Goal: Transaction & Acquisition: Obtain resource

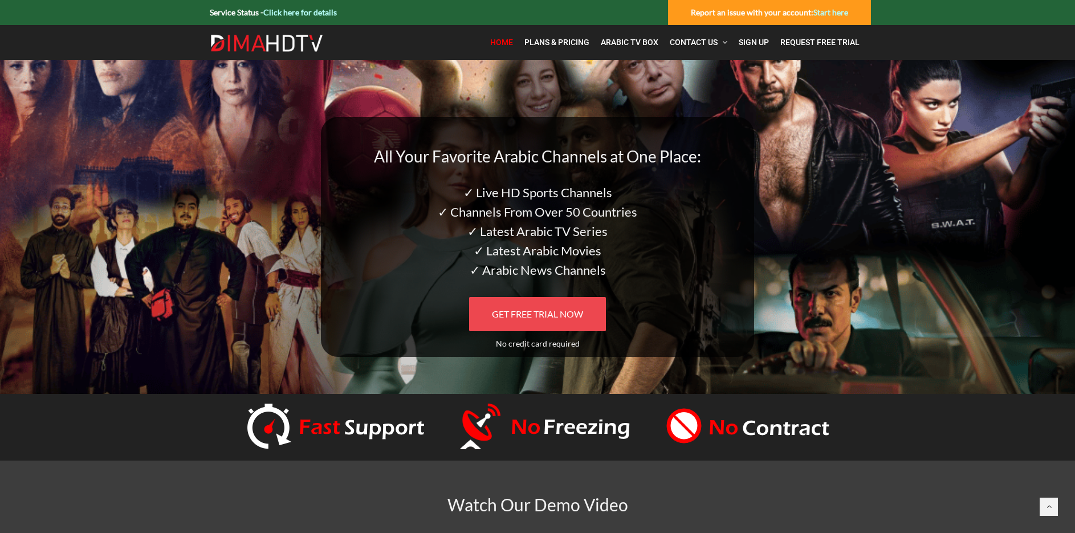
click at [536, 314] on span "GET FREE TRIAL NOW" at bounding box center [537, 313] width 91 height 11
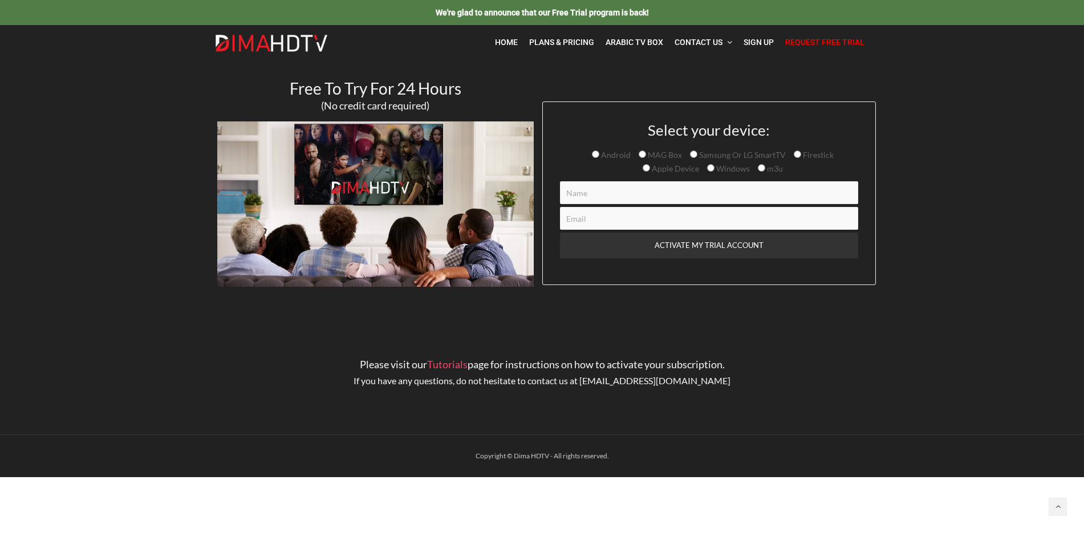
click at [575, 193] on input "Contact form" at bounding box center [709, 192] width 298 height 23
type input "Sam"
click at [569, 223] on input "Contact form" at bounding box center [709, 218] width 298 height 23
type input "mydummyfiles@gmail.com"
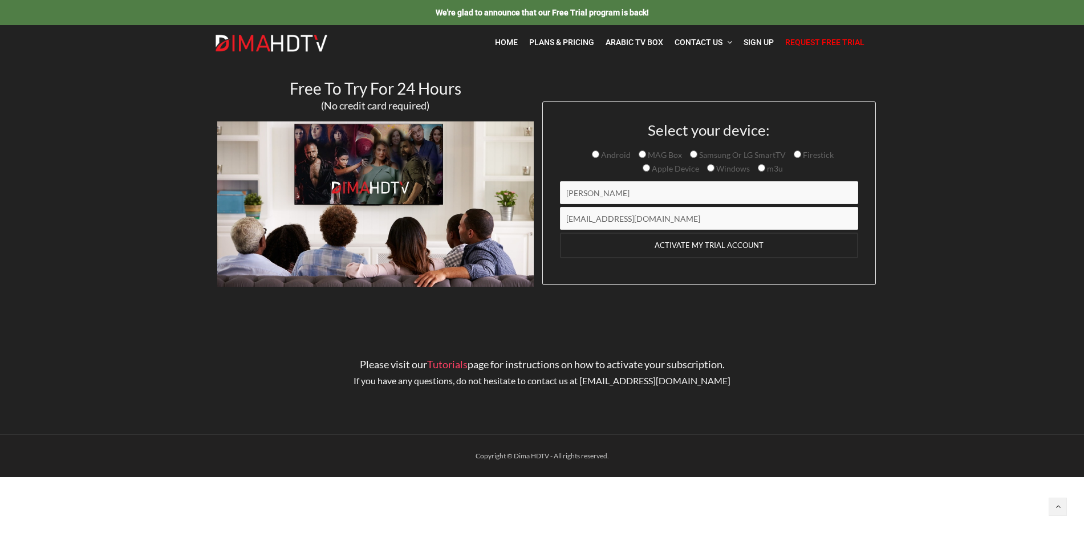
click at [687, 247] on input "ACTIVATE MY TRIAL ACCOUNT" at bounding box center [709, 246] width 298 height 26
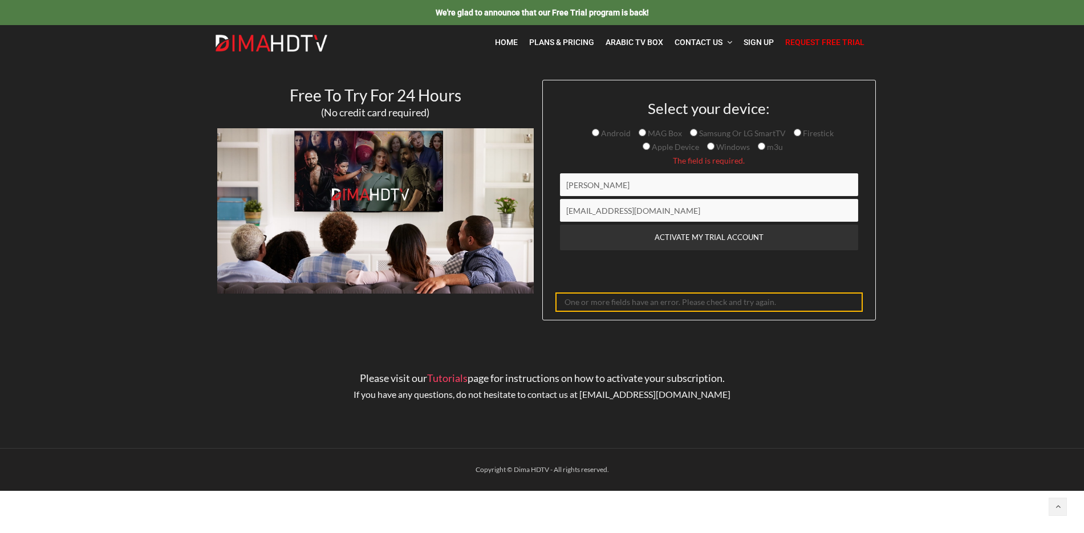
click at [796, 133] on input "Firestick" at bounding box center [797, 132] width 7 height 7
radio input "true"
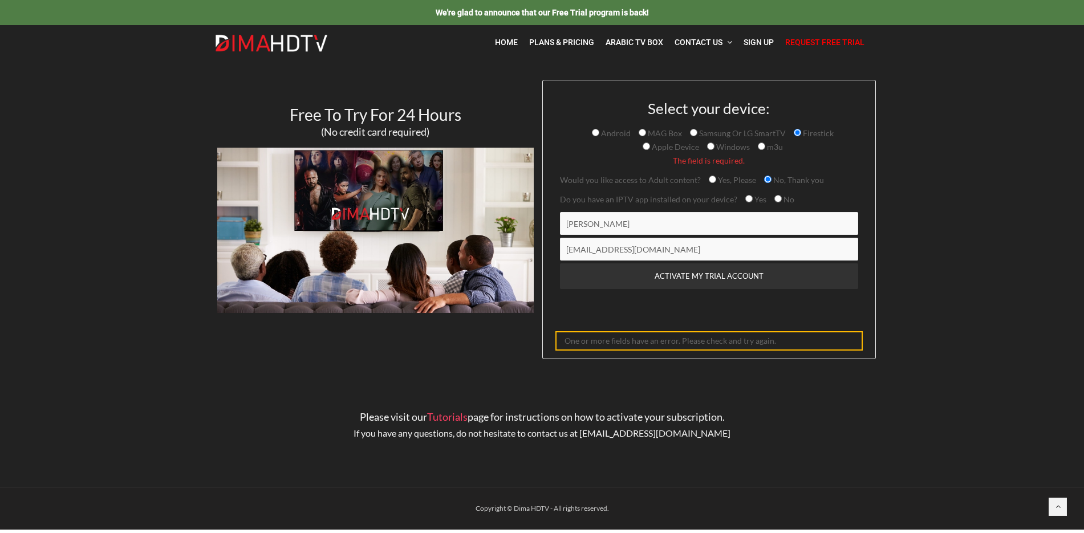
click at [795, 132] on input "Firestick" at bounding box center [797, 132] width 7 height 7
click at [765, 178] on input "No, Thank you" at bounding box center [767, 179] width 7 height 7
click at [745, 199] on input "Yes" at bounding box center [748, 198] width 7 height 7
radio input "true"
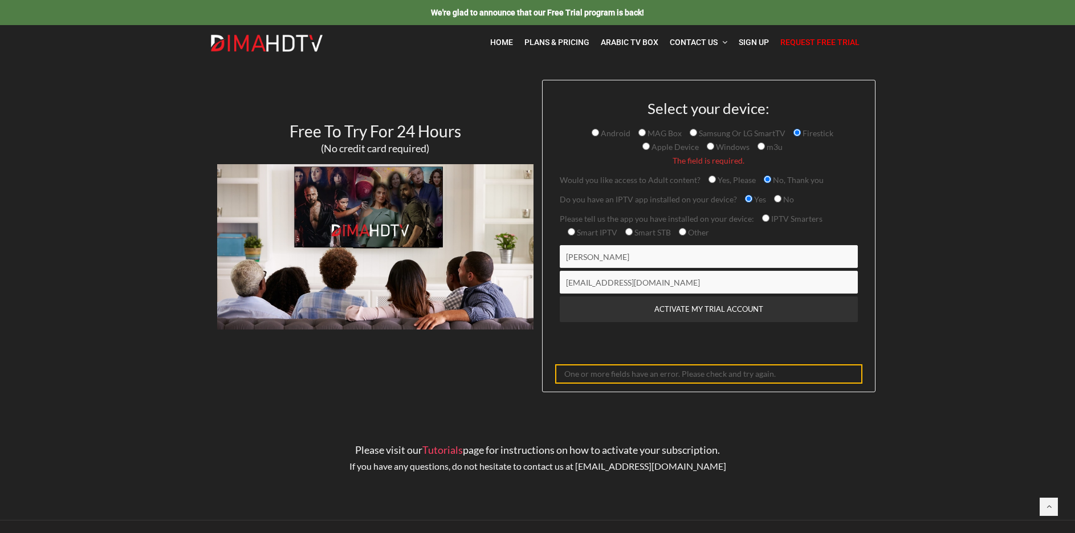
click at [682, 233] on input "Other" at bounding box center [682, 231] width 7 height 7
radio input "true"
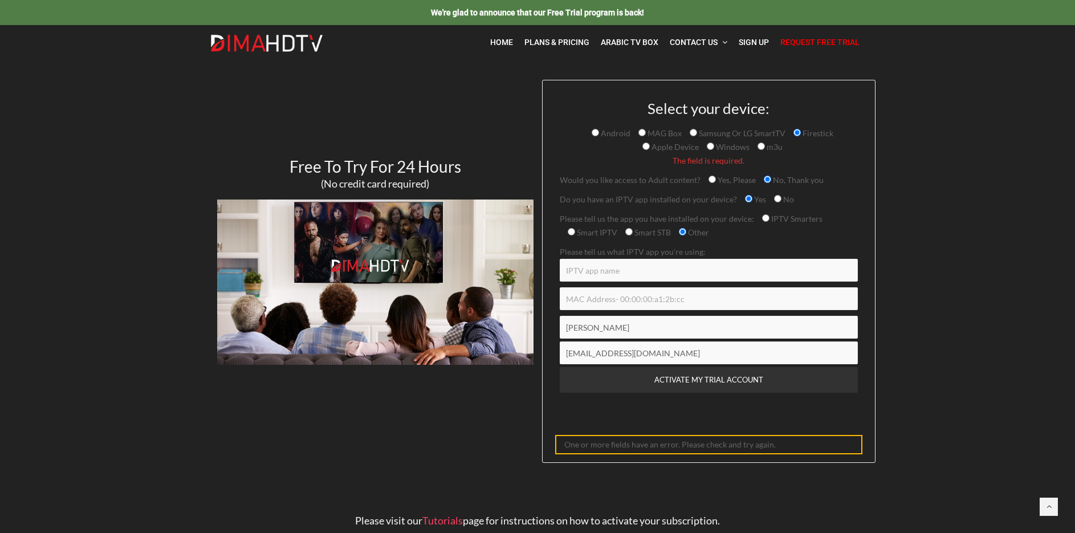
click at [576, 274] on input "Contact form" at bounding box center [709, 270] width 298 height 23
type input "Tivimate"
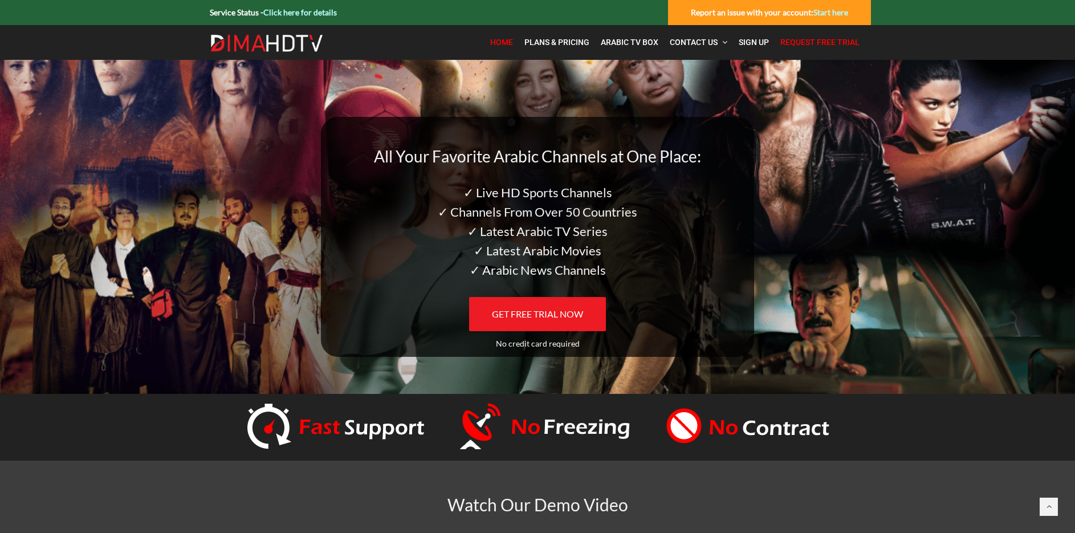
click at [810, 44] on span "Request Free Trial" at bounding box center [819, 42] width 79 height 9
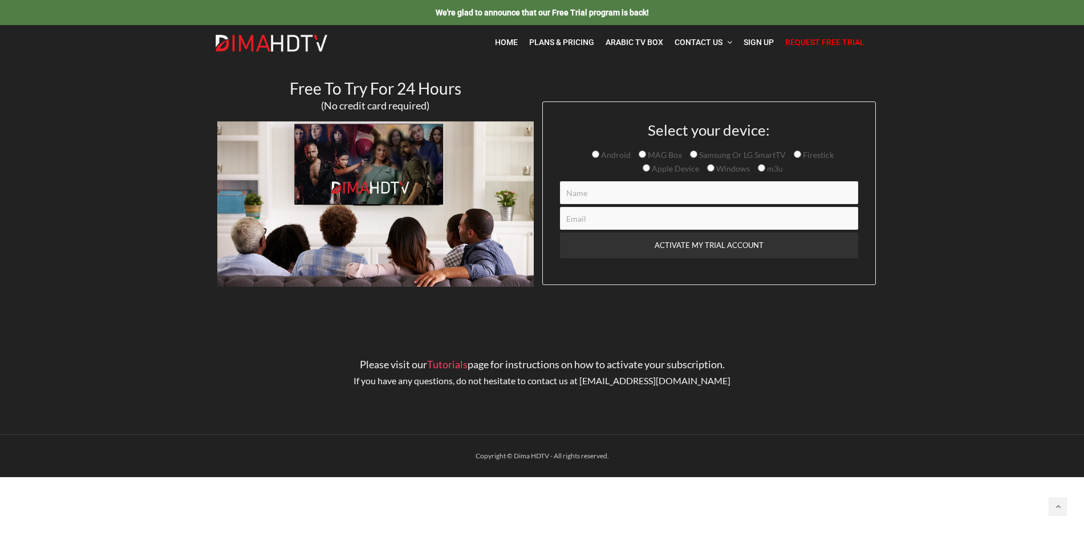
click at [794, 153] on input "Firestick" at bounding box center [797, 153] width 7 height 7
radio input "true"
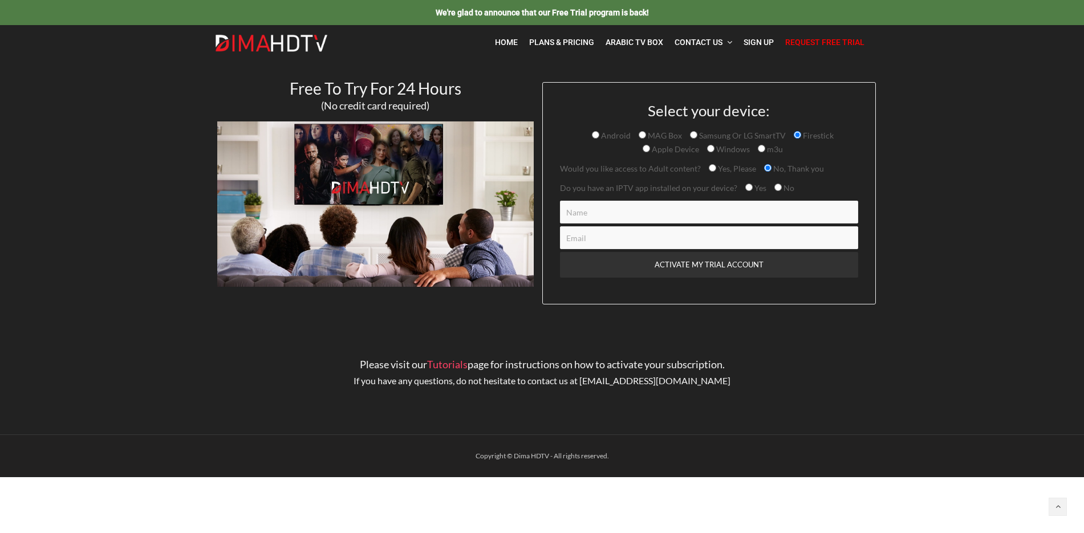
click at [766, 167] on input "No, Thank you" at bounding box center [767, 167] width 7 height 7
click at [746, 186] on input "Yes" at bounding box center [748, 187] width 7 height 7
radio input "true"
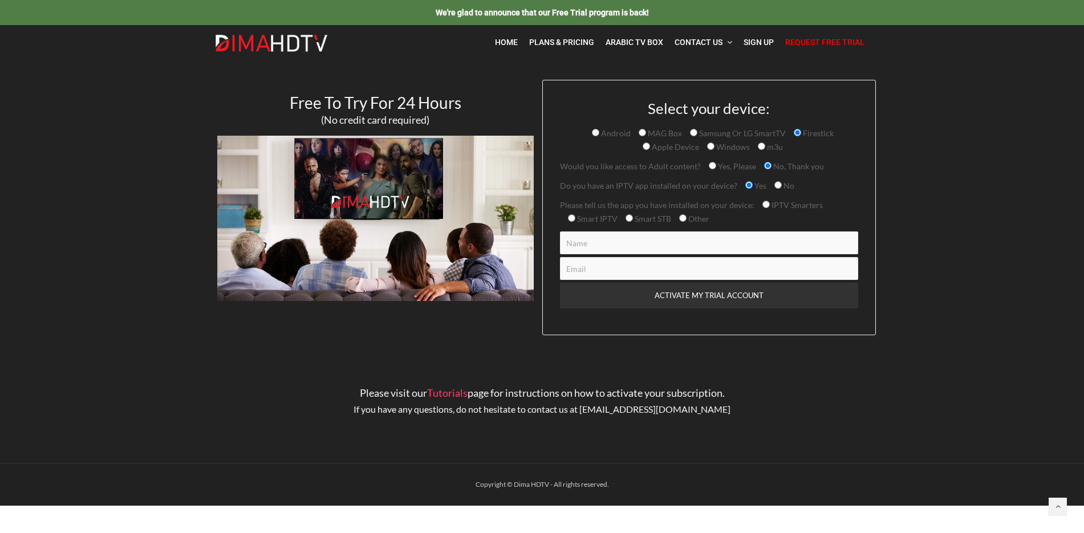
click at [682, 217] on input "Other" at bounding box center [682, 217] width 7 height 7
radio input "true"
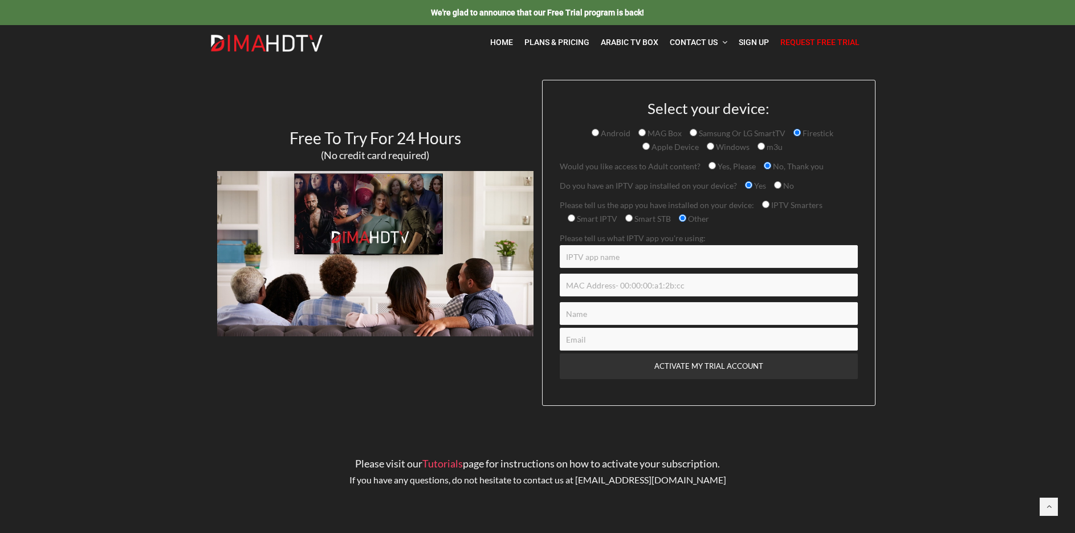
click at [572, 258] on input "Contact form" at bounding box center [709, 256] width 298 height 23
type input "Tivimate"
click at [579, 318] on input "Contact form" at bounding box center [709, 313] width 298 height 23
type input "[PERSON_NAME]"
click at [581, 339] on input "Contact form" at bounding box center [709, 339] width 298 height 23
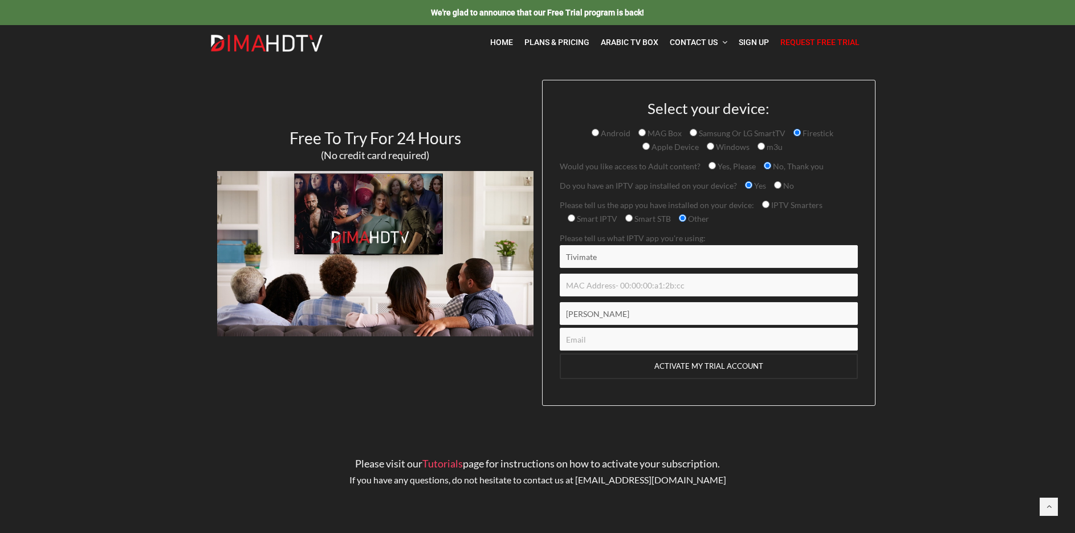
type input "[EMAIL_ADDRESS][DOMAIN_NAME]"
click at [699, 368] on input "ACTIVATE MY TRIAL ACCOUNT" at bounding box center [709, 366] width 298 height 26
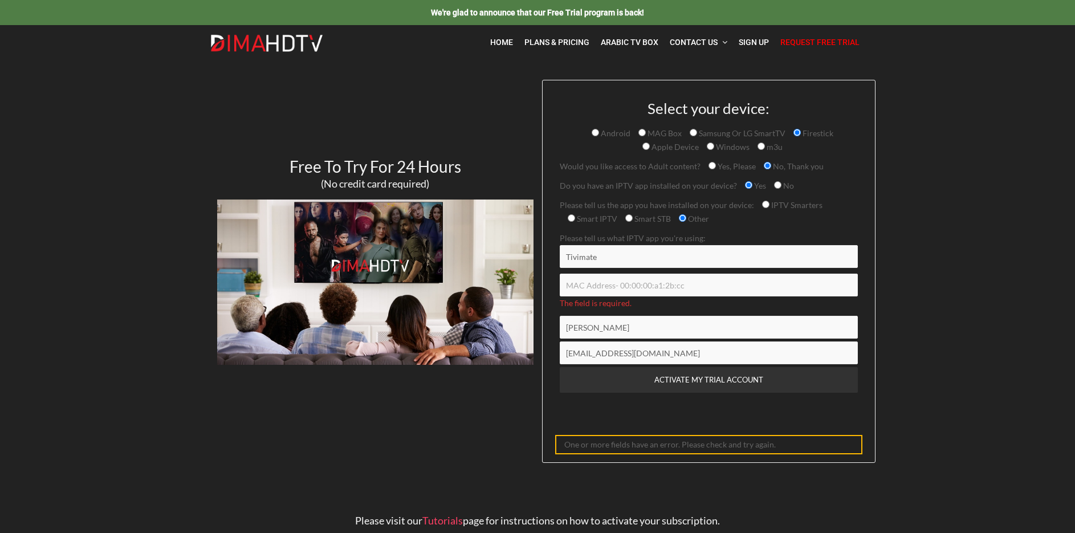
click at [642, 293] on input "Contact form" at bounding box center [709, 285] width 298 height 23
click at [644, 282] on input "Contact form" at bounding box center [709, 285] width 298 height 23
drag, startPoint x: 619, startPoint y: 289, endPoint x: 677, endPoint y: 289, distance: 58.1
click at [677, 289] on input "Contact form" at bounding box center [709, 285] width 298 height 23
type input "0"
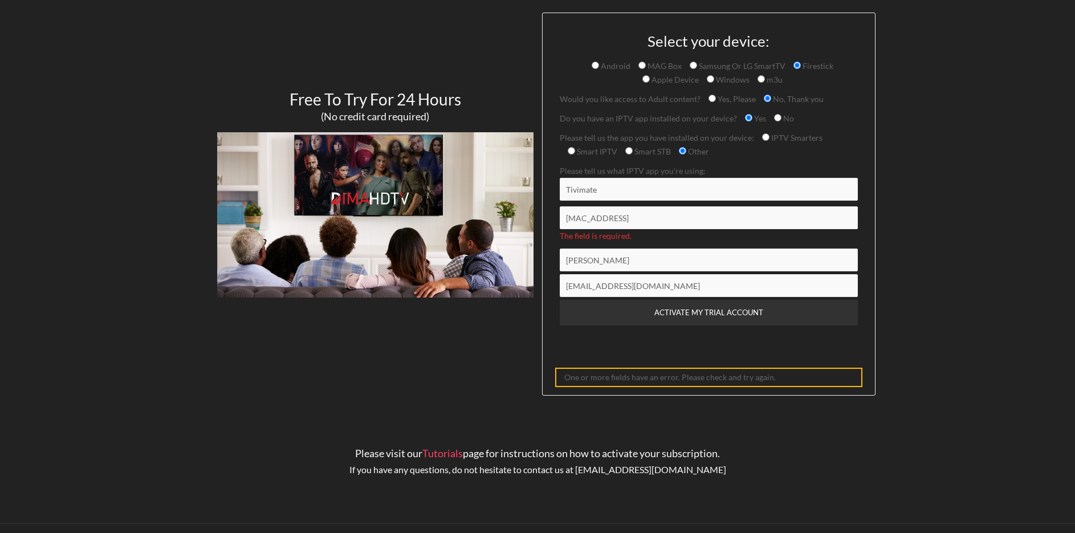
scroll to position [101, 0]
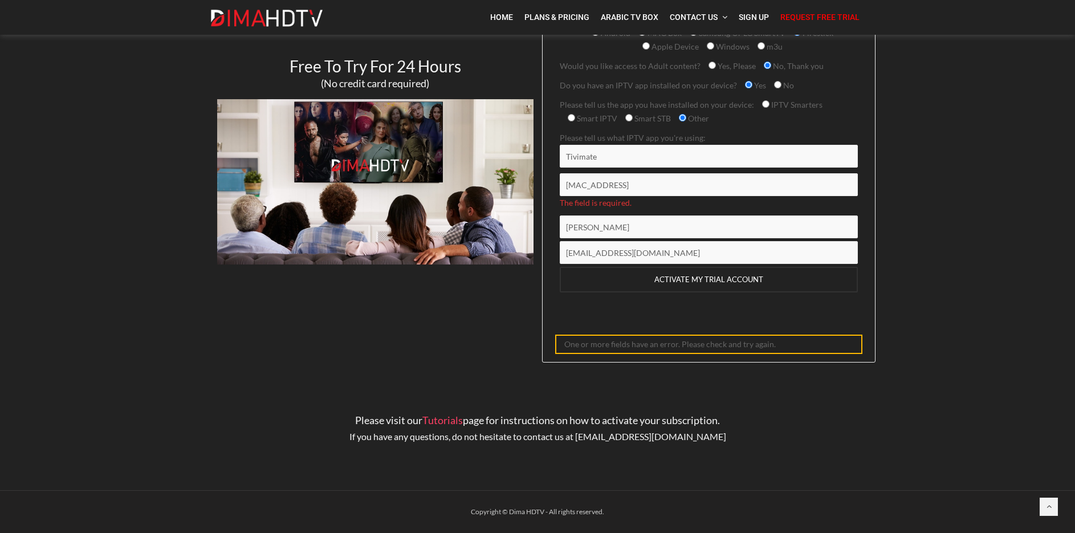
type input "00:10:FA:63:38:4a"
click at [697, 279] on input "ACTIVATE MY TRIAL ACCOUNT" at bounding box center [709, 280] width 298 height 26
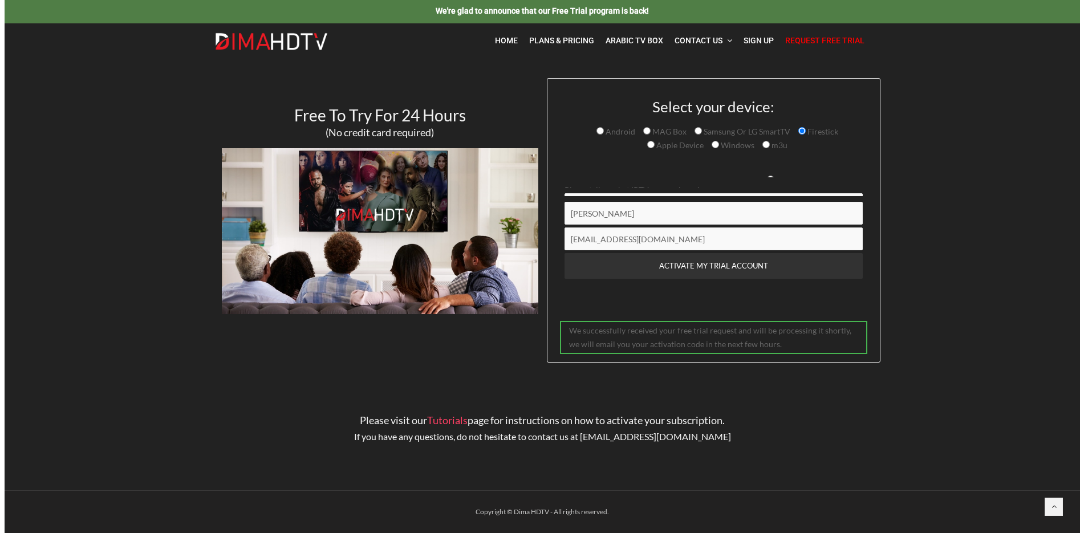
scroll to position [0, 0]
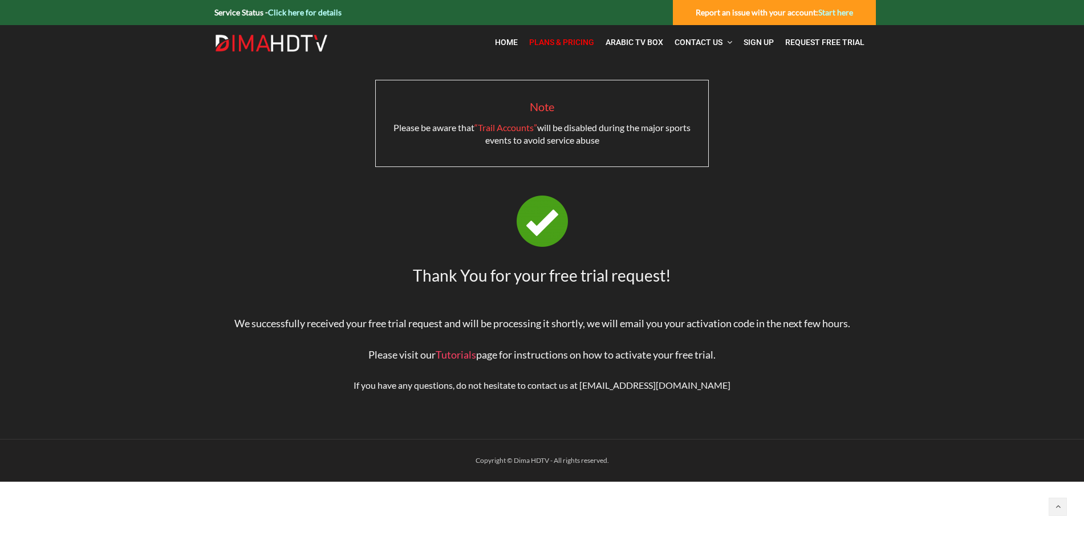
click at [554, 41] on span "Plans & Pricing" at bounding box center [561, 42] width 65 height 9
